Goal: Information Seeking & Learning: Learn about a topic

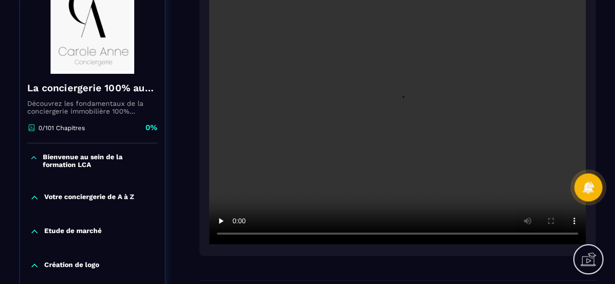
scroll to position [146, 0]
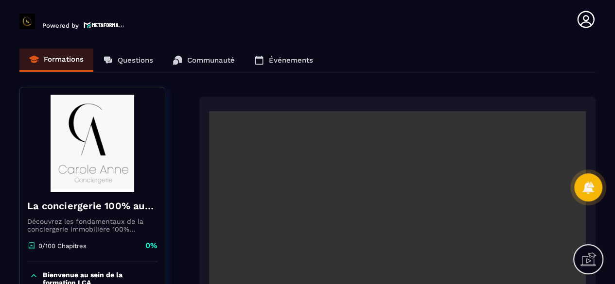
click at [68, 62] on div "Formations Questions Communauté Événements" at bounding box center [307, 61] width 576 height 24
click at [117, 59] on div "Formations Questions Communauté Événements" at bounding box center [307, 61] width 576 height 24
